Goal: Transaction & Acquisition: Purchase product/service

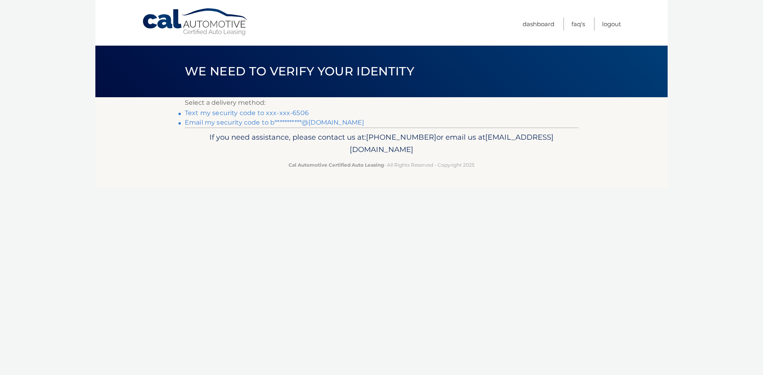
click at [234, 113] on link "Text my security code to xxx-xxx-6506" at bounding box center [247, 113] width 124 height 8
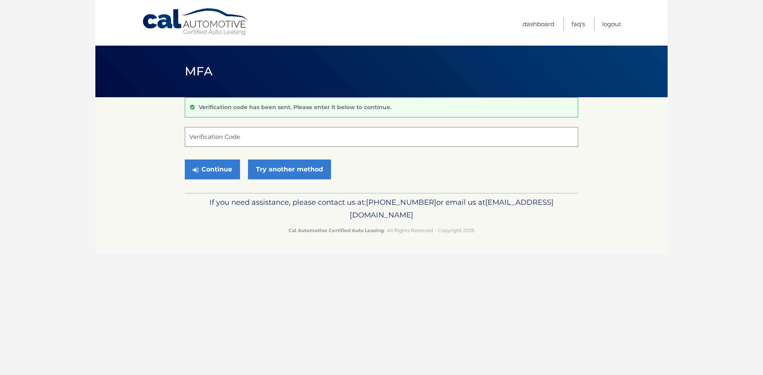
click at [232, 138] on input "Verification Code" at bounding box center [381, 137] width 393 height 20
type input "483131"
click at [219, 168] on button "Continue" at bounding box center [212, 170] width 55 height 20
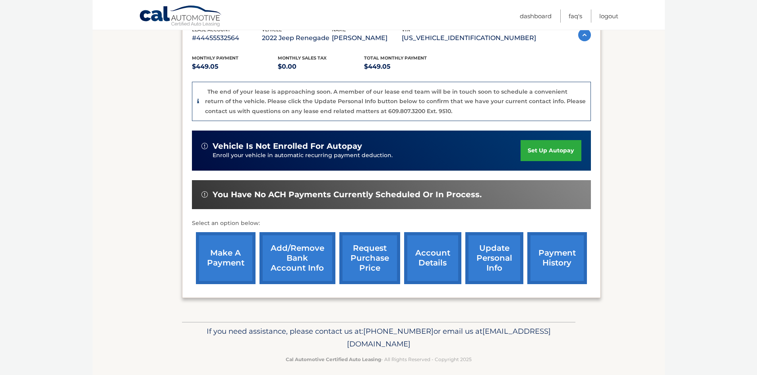
scroll to position [155, 0]
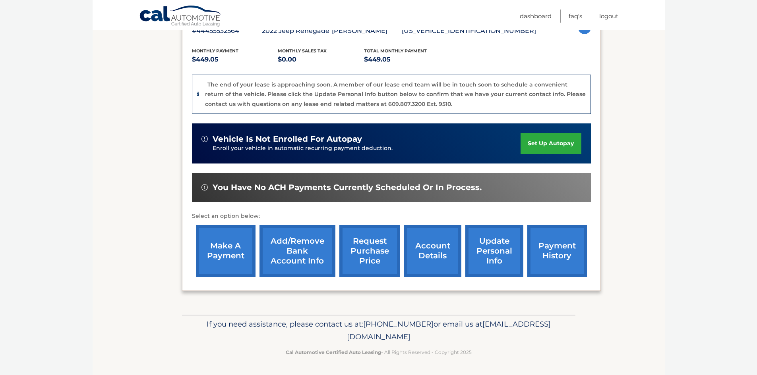
click at [215, 252] on link "make a payment" at bounding box center [226, 251] width 60 height 52
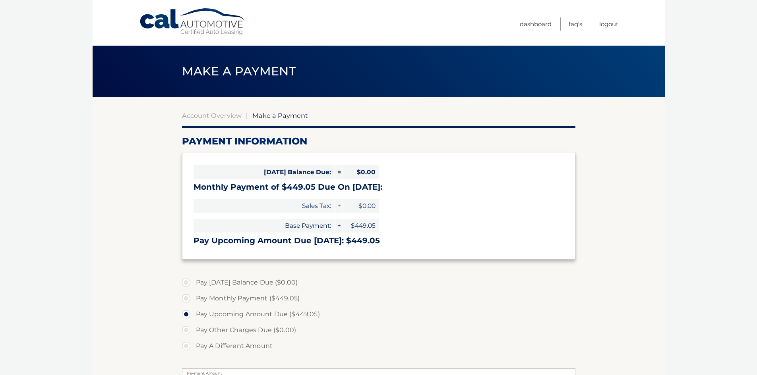
select select "ZDQyZTQ2YjQtNzRiMi00MmZhLTljYzYtMGU4ZDZhZGEwOGEw"
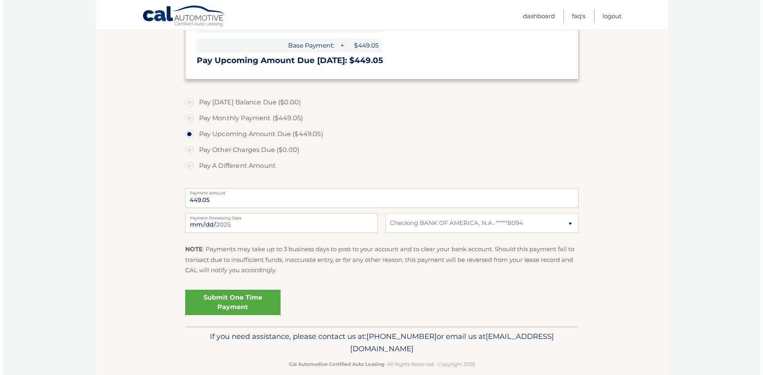
scroll to position [192, 0]
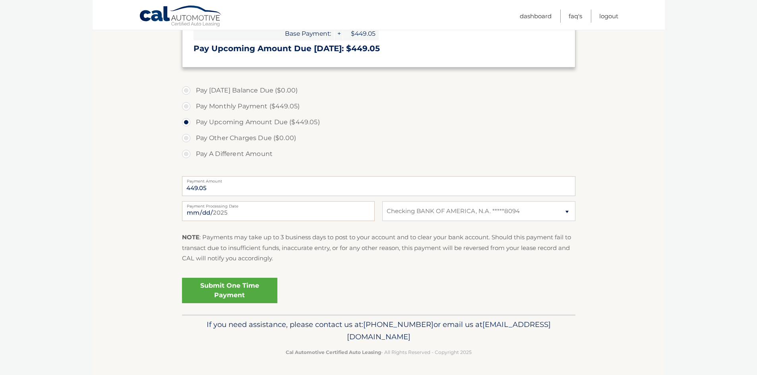
click at [246, 290] on link "Submit One Time Payment" at bounding box center [229, 290] width 95 height 25
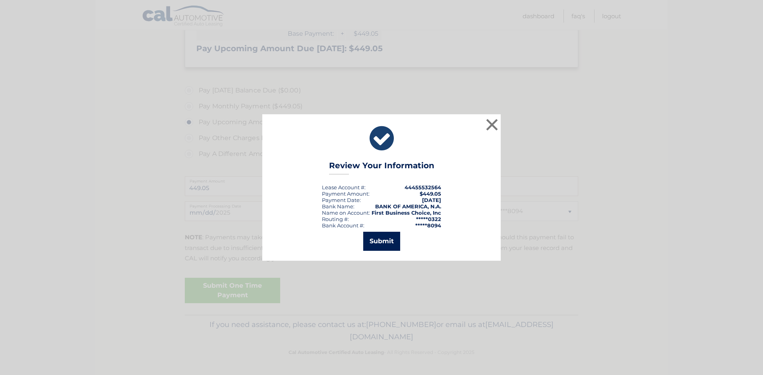
click at [385, 240] on button "Submit" at bounding box center [381, 241] width 37 height 19
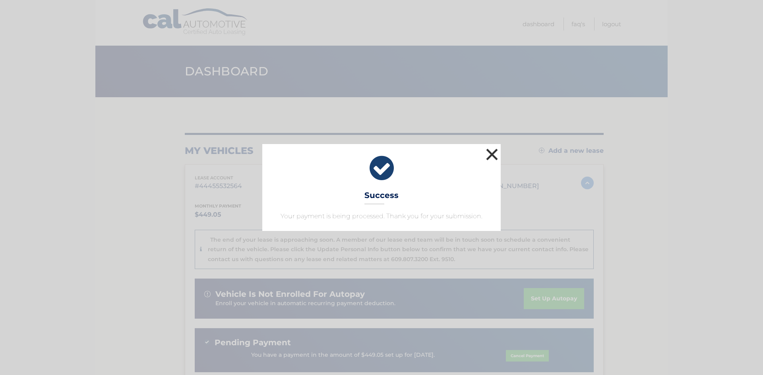
click at [491, 155] on button "×" at bounding box center [492, 155] width 16 height 16
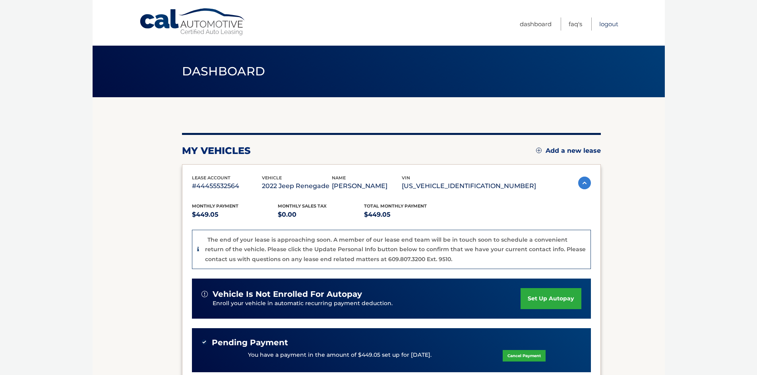
click at [609, 24] on link "Logout" at bounding box center [608, 23] width 19 height 13
